Goal: Find specific page/section: Find specific page/section

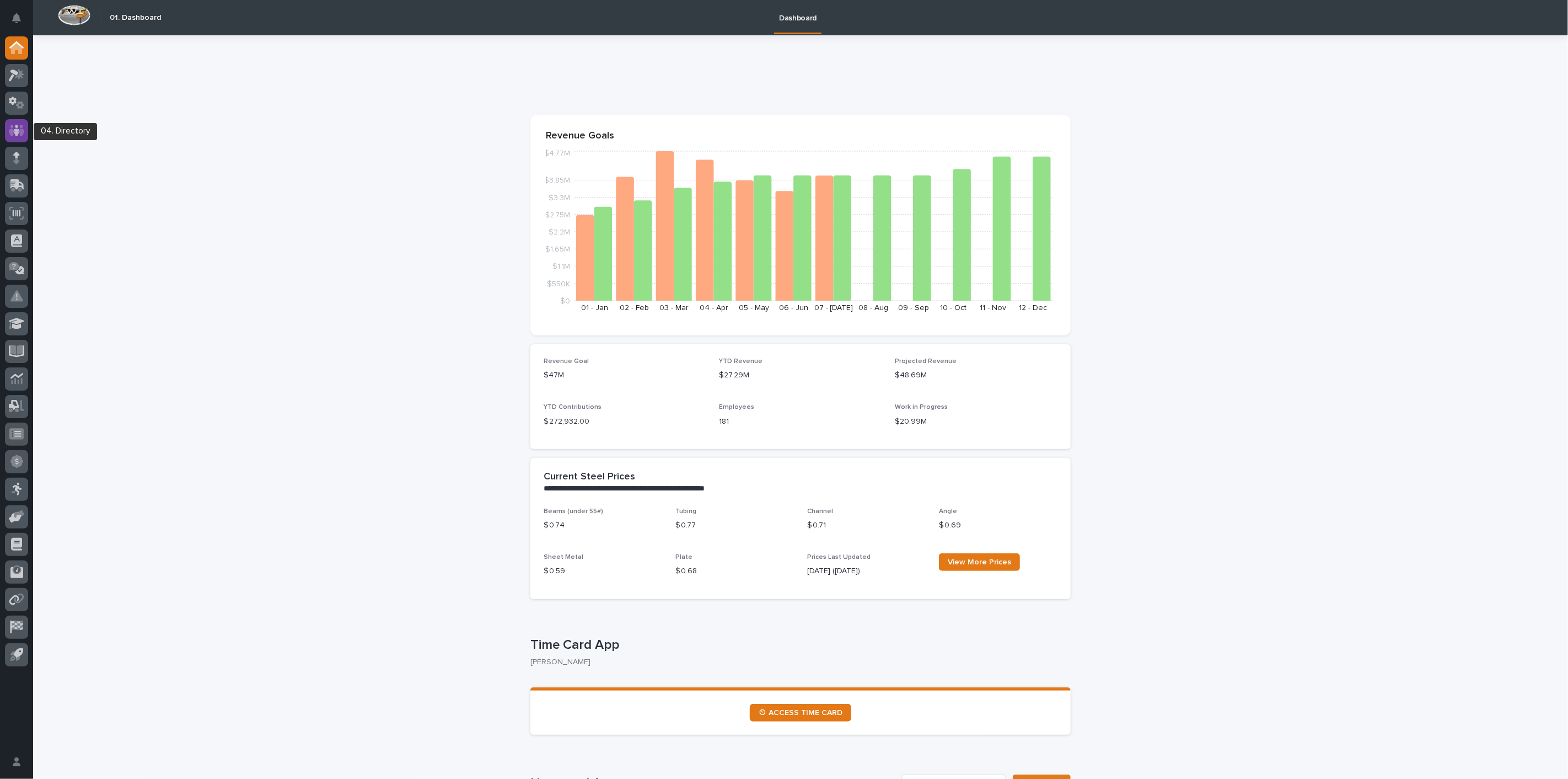
click at [18, 126] on icon at bounding box center [16, 130] width 16 height 13
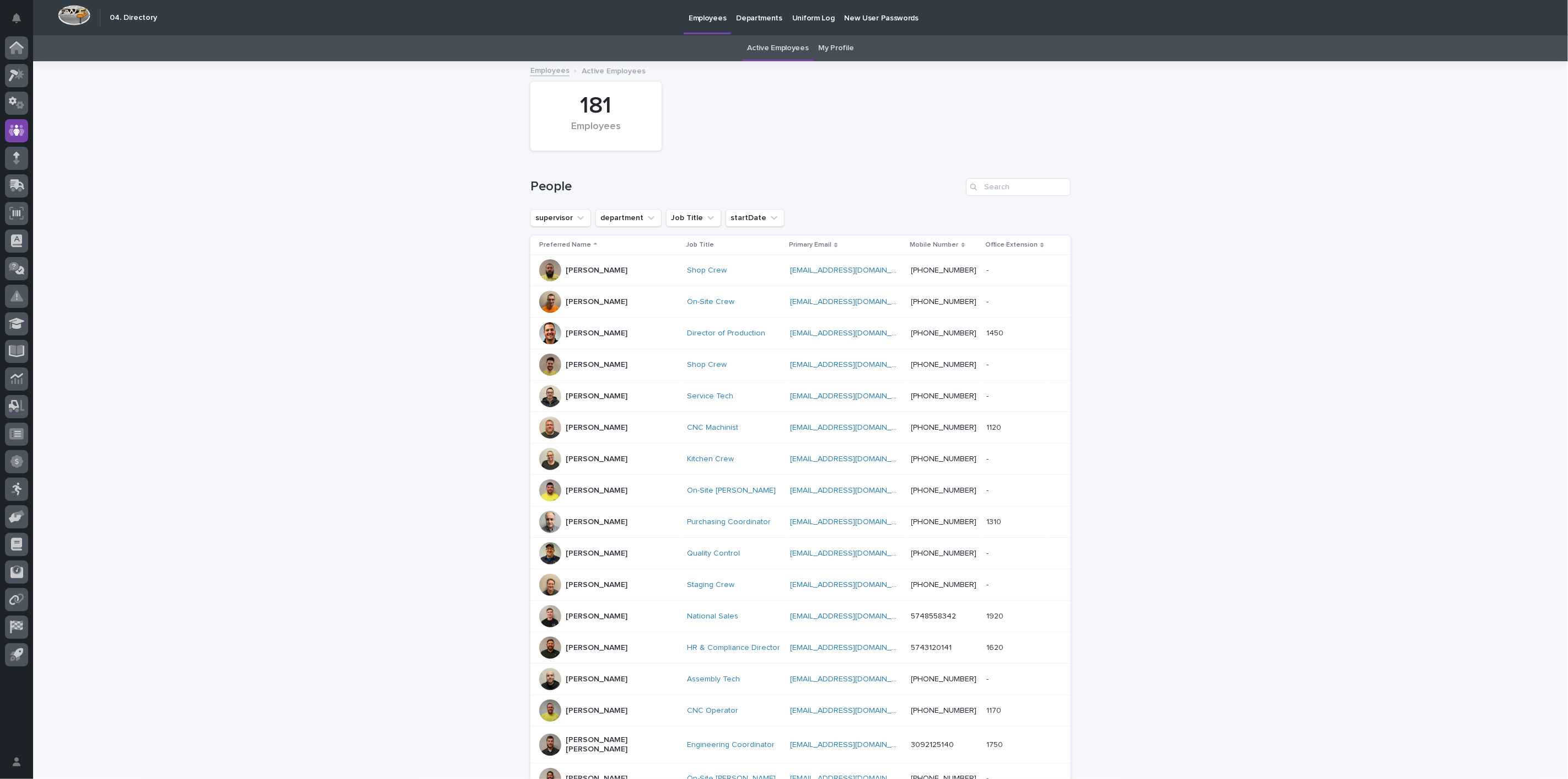
click at [845, 48] on link "My Profile" at bounding box center [836, 48] width 35 height 26
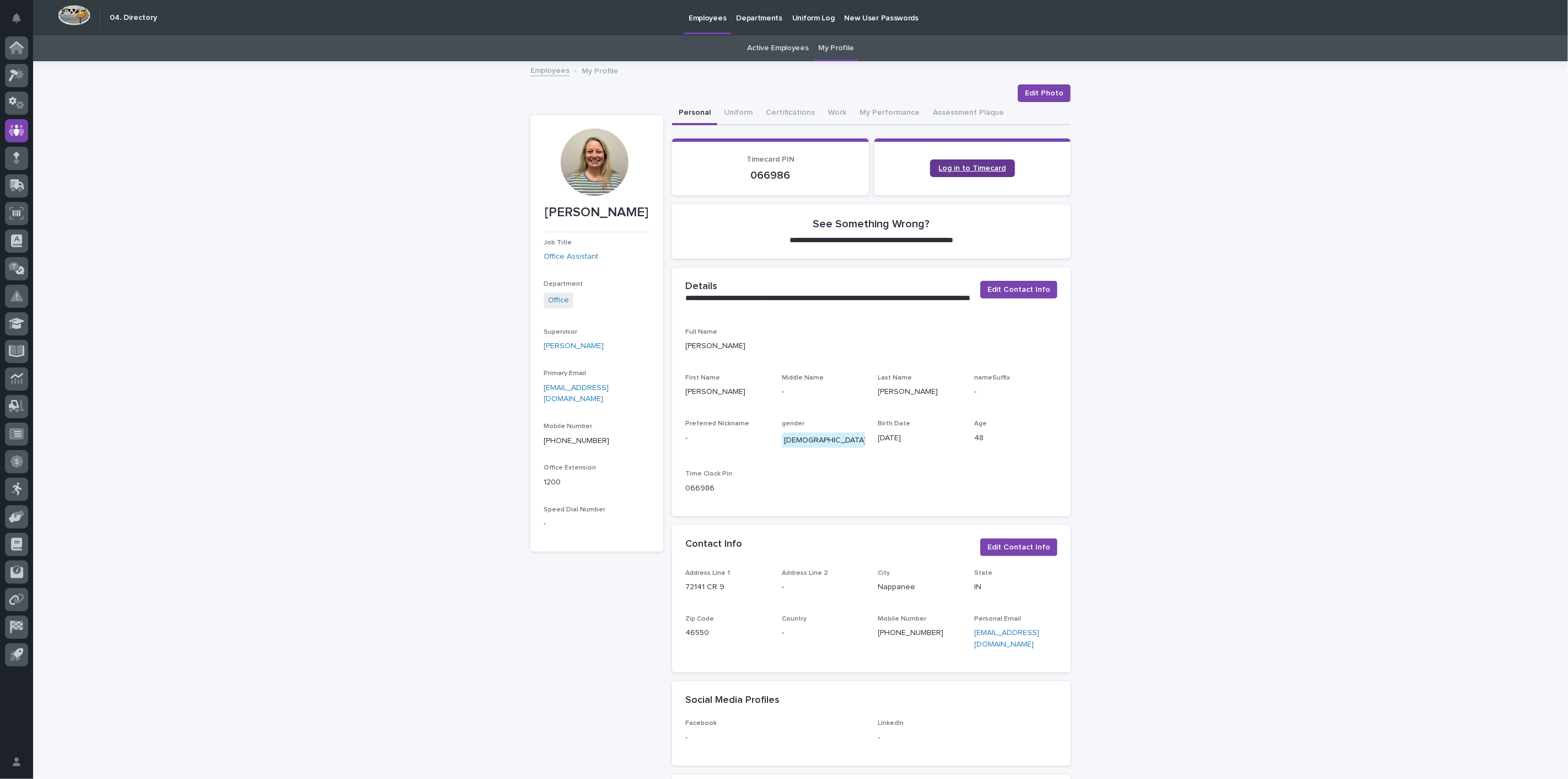
click at [980, 167] on span "Log in to Timecard" at bounding box center [973, 168] width 68 height 8
